Goal: Task Accomplishment & Management: Manage account settings

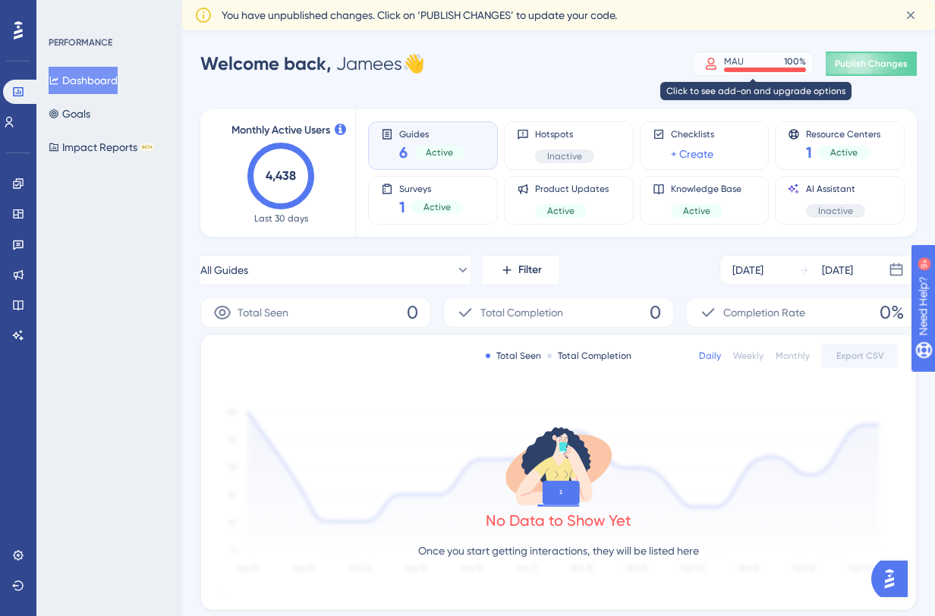
click at [771, 66] on div "MAU 100 %" at bounding box center [765, 61] width 82 height 12
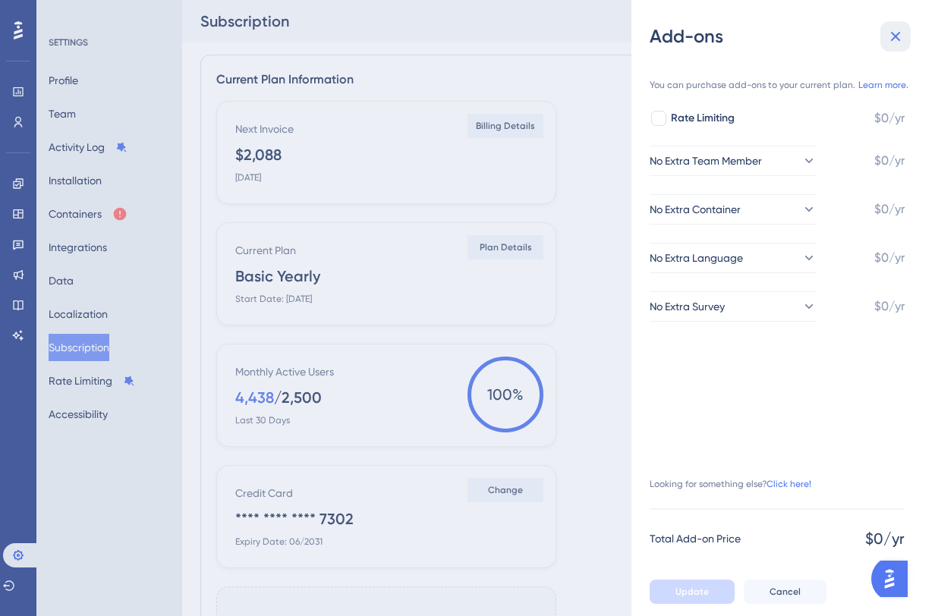
click at [903, 35] on icon at bounding box center [895, 36] width 18 height 18
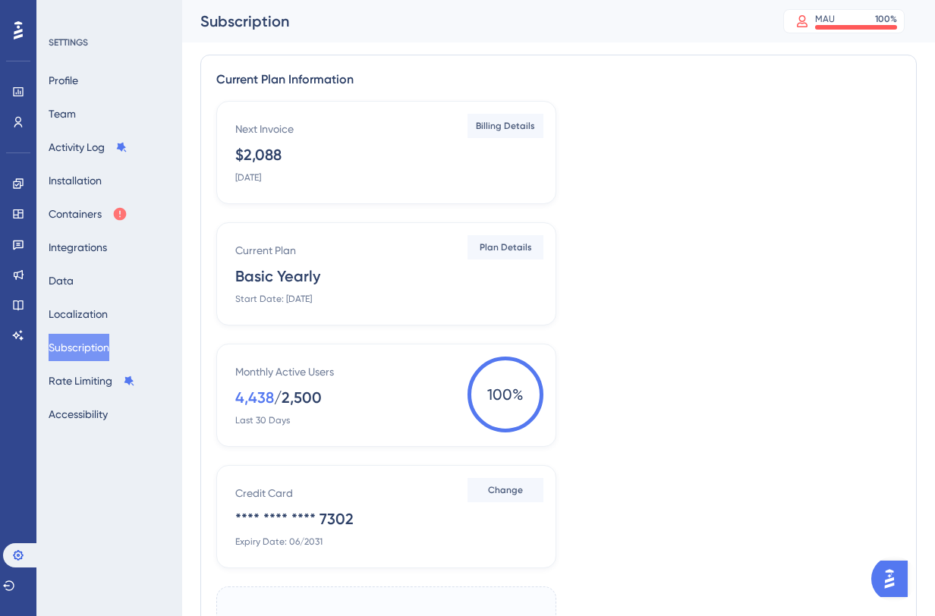
click at [498, 393] on span "100 %" at bounding box center [505, 395] width 76 height 76
click at [97, 215] on button "Containers" at bounding box center [88, 213] width 79 height 27
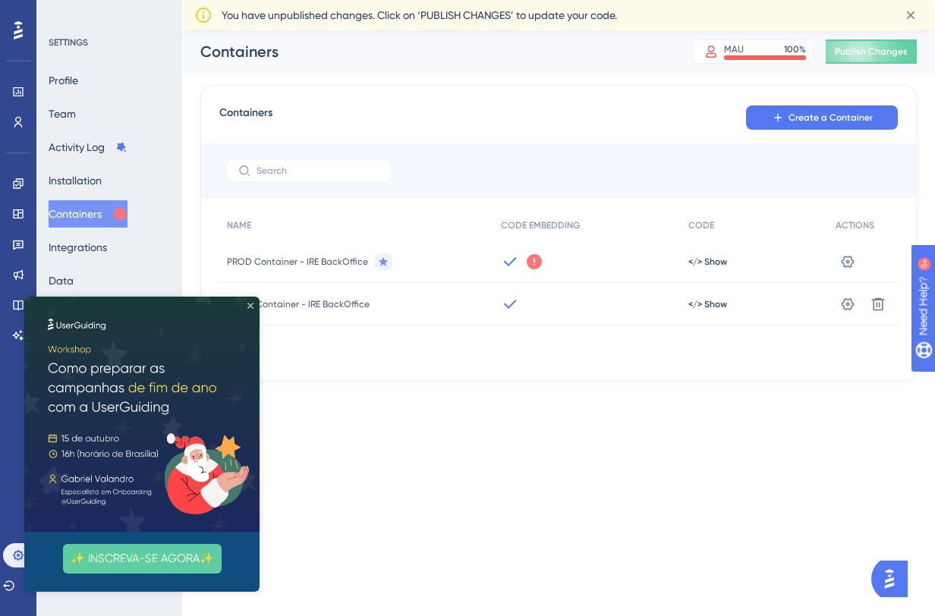
click at [250, 307] on icon "Close Preview" at bounding box center [250, 306] width 6 height 6
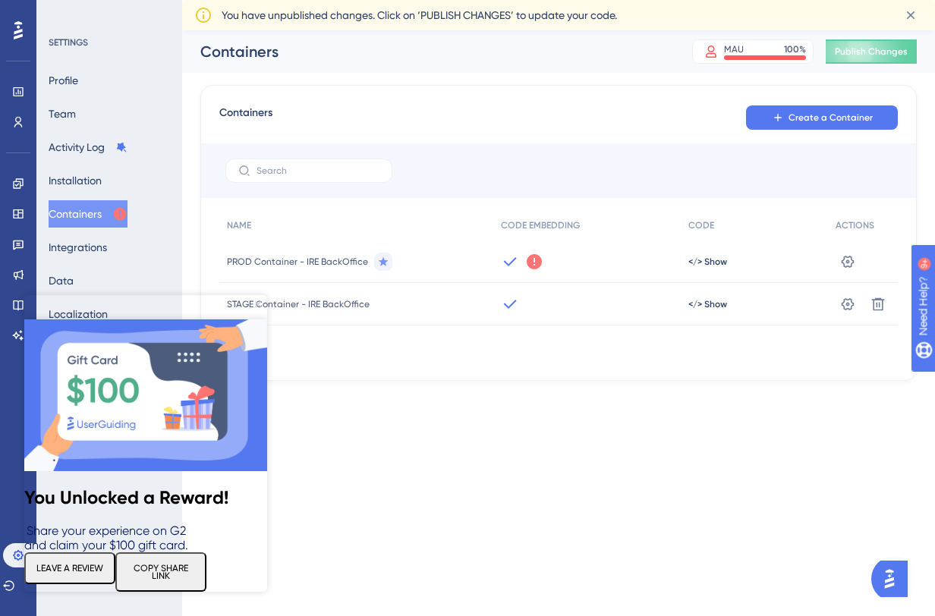
click at [258, 304] on icon "Close Preview" at bounding box center [258, 304] width 6 height 6
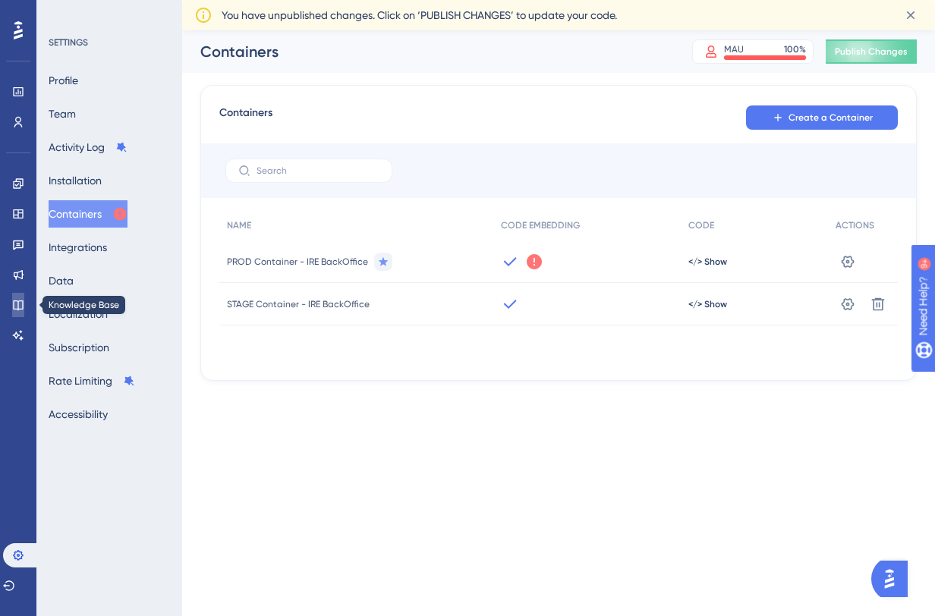
click at [20, 307] on icon at bounding box center [18, 305] width 12 height 12
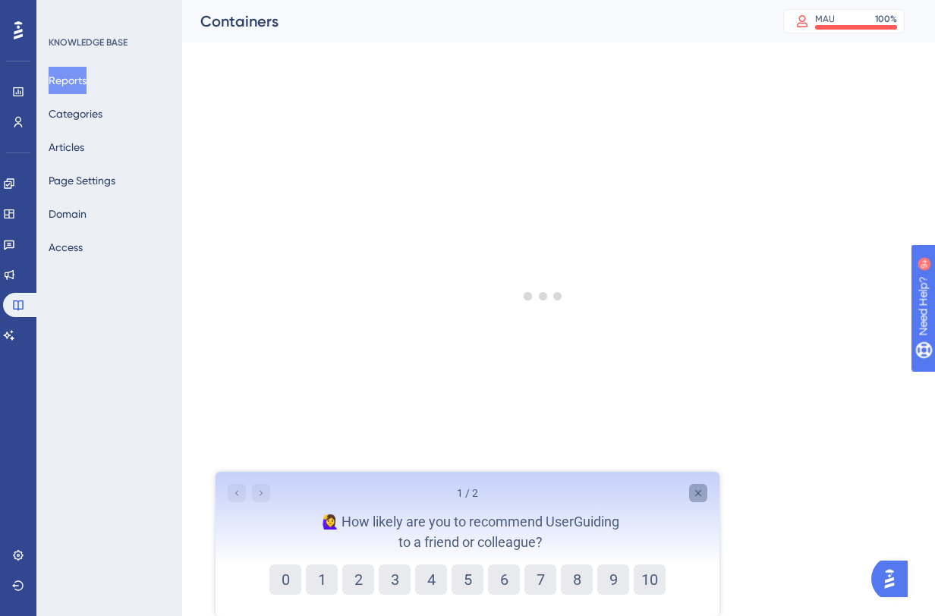
click at [697, 497] on icon "Close survey" at bounding box center [698, 493] width 12 height 12
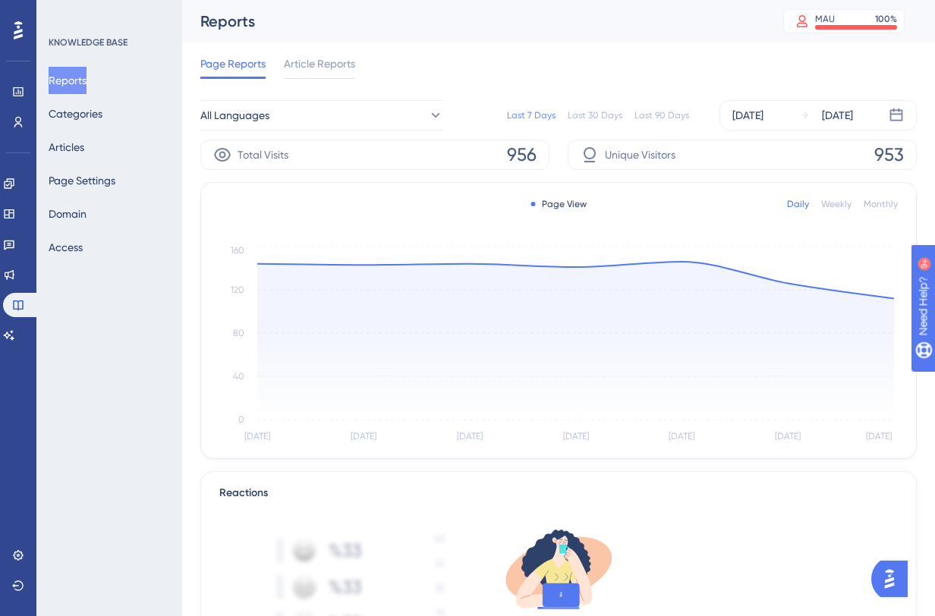
click at [137, 326] on div "KNOWLEDGE BASE Reports Categories Articles Page Settings Domain Access" at bounding box center [109, 308] width 146 height 616
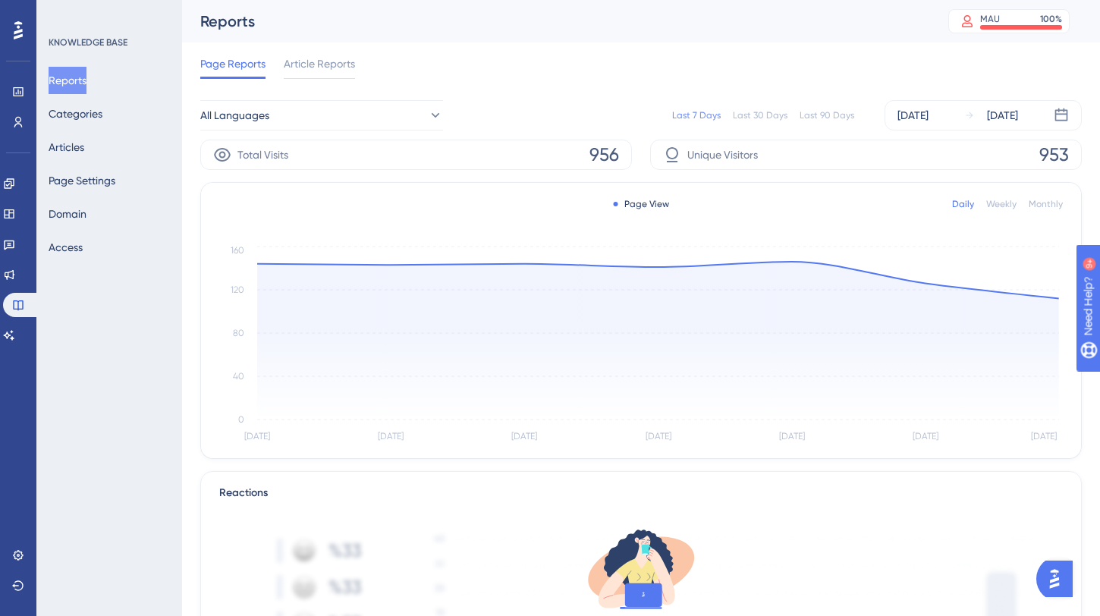
click at [150, 355] on div "KNOWLEDGE BASE Reports Categories Articles Page Settings Domain Access" at bounding box center [109, 308] width 146 height 616
click at [934, 19] on div "MAU 100 %" at bounding box center [1021, 19] width 82 height 12
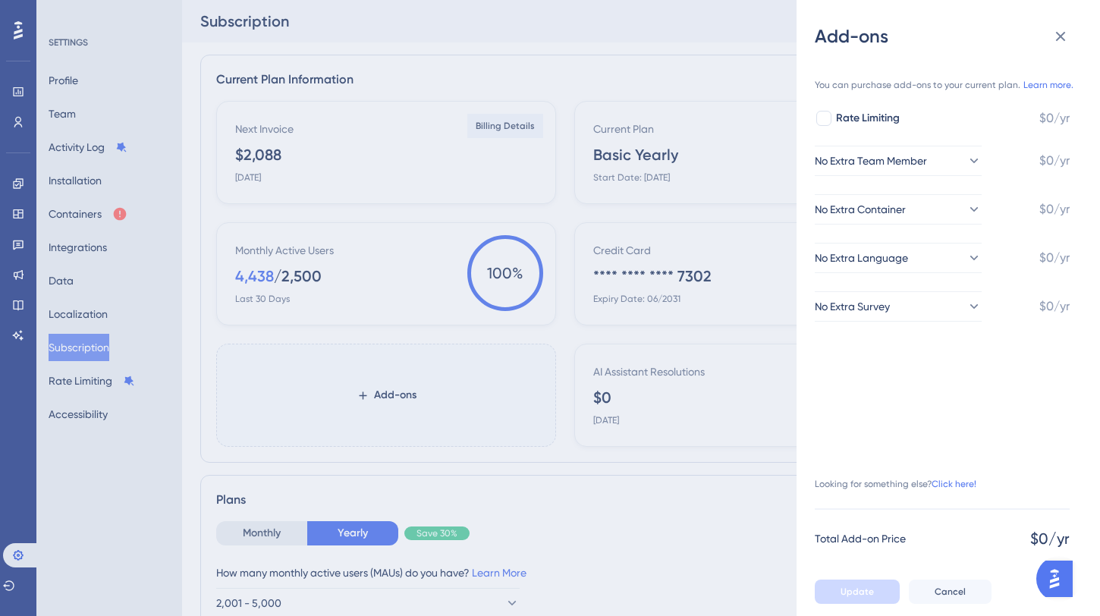
click at [725, 508] on div "Add-ons You can purchase add-ons to your current plan. Learn more. Rate Limitin…" at bounding box center [550, 308] width 1100 height 616
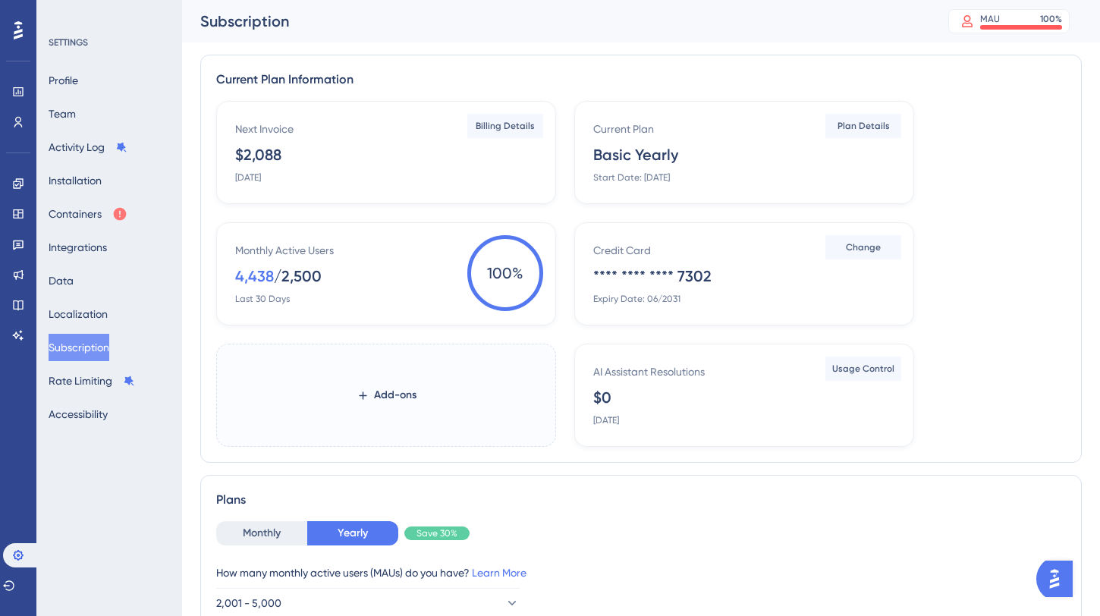
click at [449, 264] on div "Monthly Active Users 4,438 / 2,500 Last 30 Days" at bounding box center [389, 273] width 308 height 64
click at [21, 301] on icon at bounding box center [18, 306] width 10 height 10
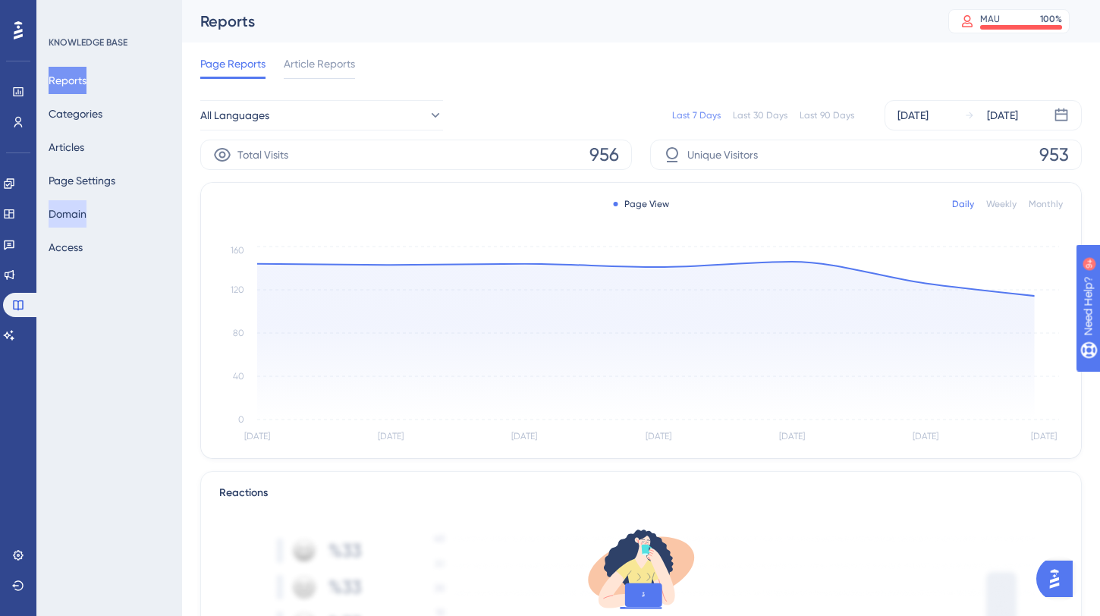
click at [87, 209] on button "Domain" at bounding box center [68, 213] width 38 height 27
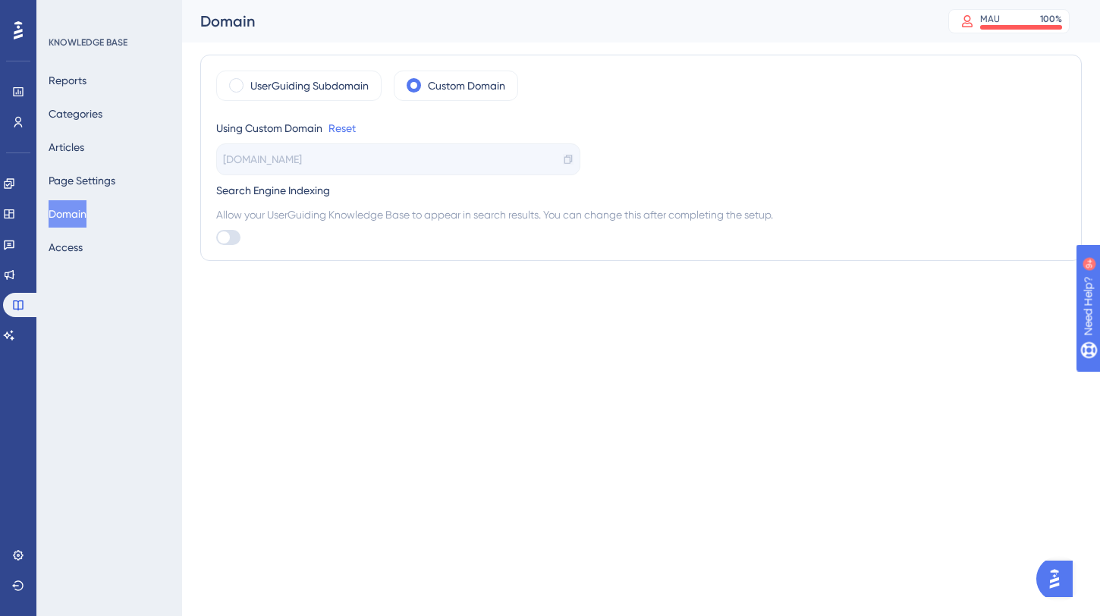
click at [571, 162] on icon at bounding box center [568, 159] width 11 height 11
click at [934, 12] on div "MAU 100 %" at bounding box center [1009, 21] width 121 height 24
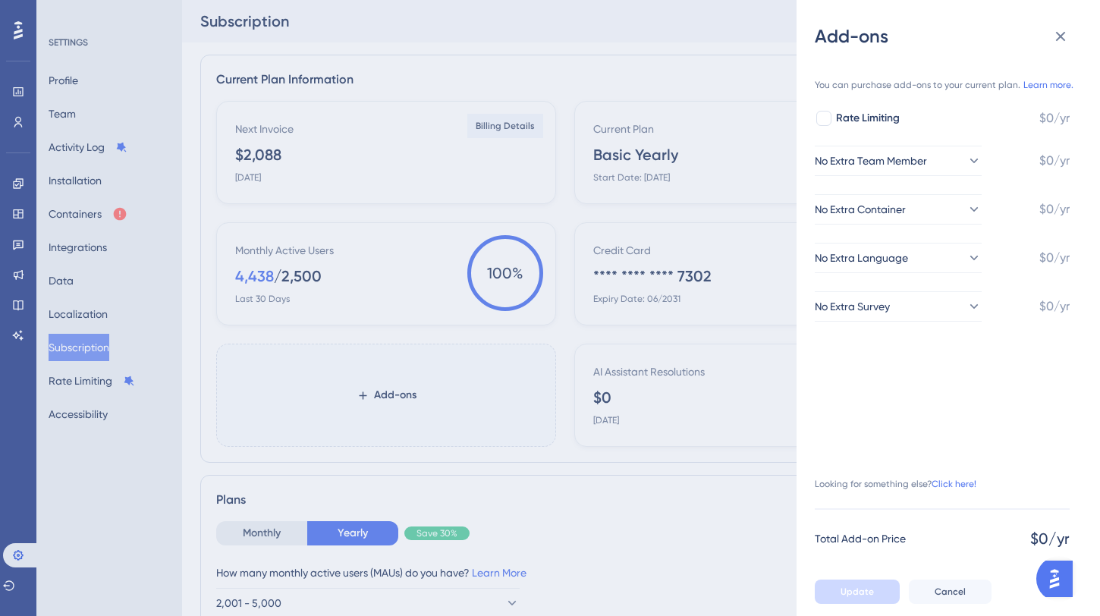
click at [559, 202] on div "Add-ons You can purchase add-ons to your current plan. Learn more. Rate Limitin…" at bounding box center [550, 308] width 1100 height 616
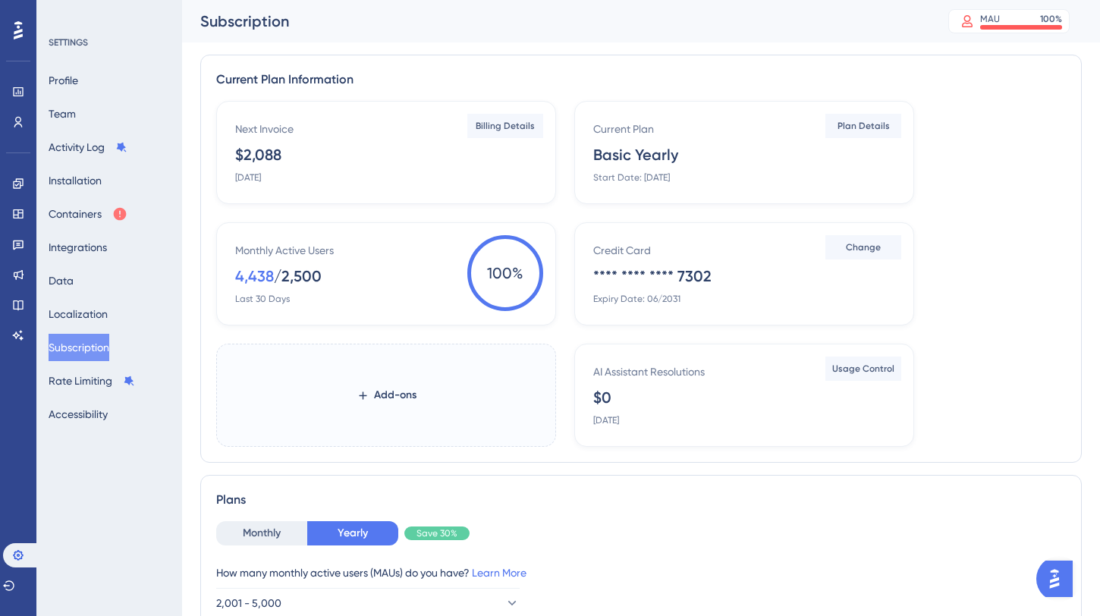
click at [561, 257] on div "Next Invoice $2,088 [DATE] Billing Details Current Plan Basic Yearly Start Date…" at bounding box center [641, 274] width 850 height 346
click at [560, 157] on div "Next Invoice $2,088 [DATE] Billing Details Current Plan Basic Yearly Start Date…" at bounding box center [641, 274] width 850 height 346
